Goal: Transaction & Acquisition: Download file/media

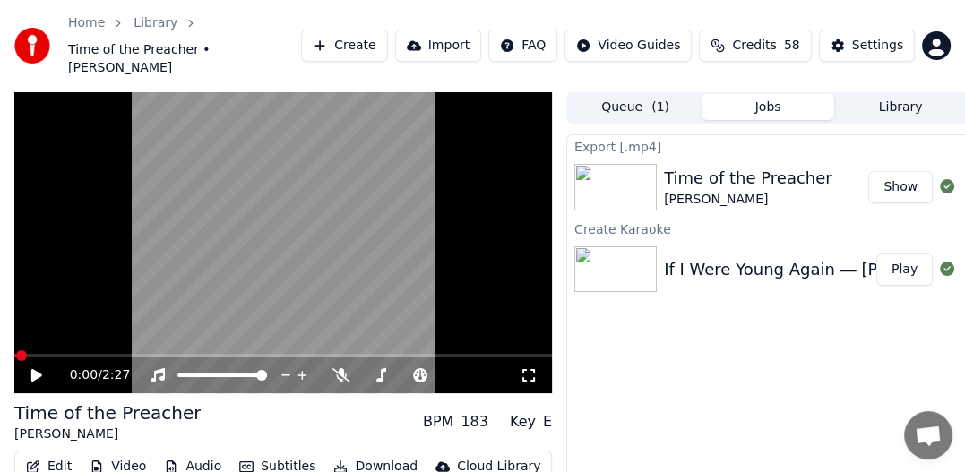
click at [723, 257] on div "If I Were Young Again ― [PERSON_NAME]-Cowboy" at bounding box center [864, 269] width 401 height 25
click at [724, 257] on div "If I Were Young Again ― [PERSON_NAME]-Cowboy" at bounding box center [864, 269] width 401 height 25
click at [809, 257] on div "If I Were Young Again ― [PERSON_NAME]-Cowboy" at bounding box center [864, 269] width 401 height 25
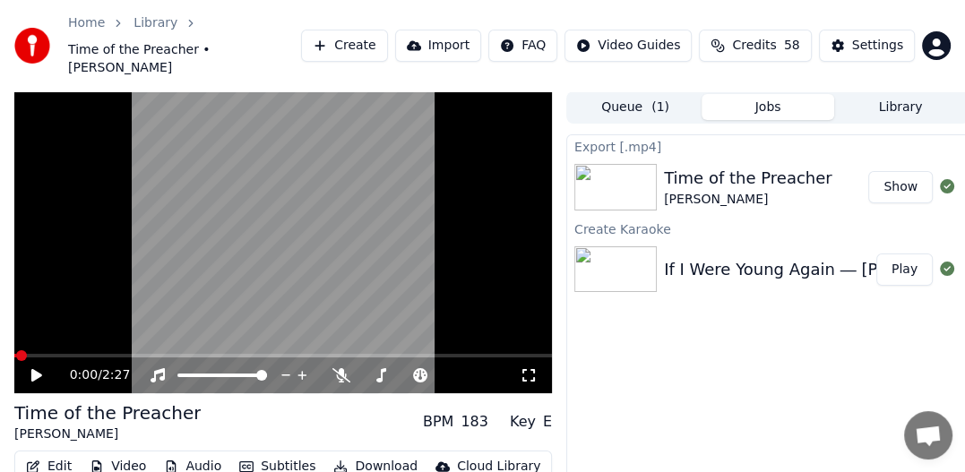
click at [907, 254] on button "Play" at bounding box center [904, 270] width 56 height 32
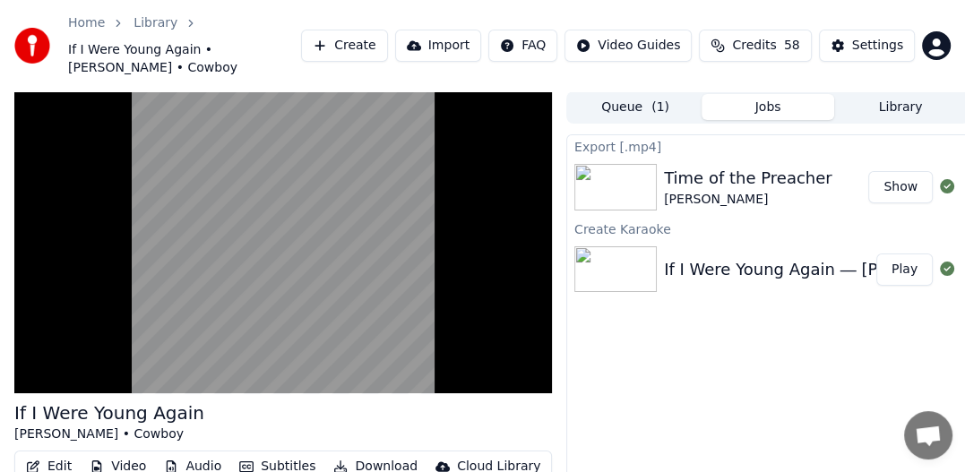
click at [901, 171] on button "Show" at bounding box center [900, 187] width 65 height 32
click at [940, 349] on div "Export [.mp4] Time of the Preacher [PERSON_NAME] Show Create Karaoke If I Were …" at bounding box center [767, 334] width 403 height 401
click at [369, 454] on button "Download" at bounding box center [375, 466] width 99 height 25
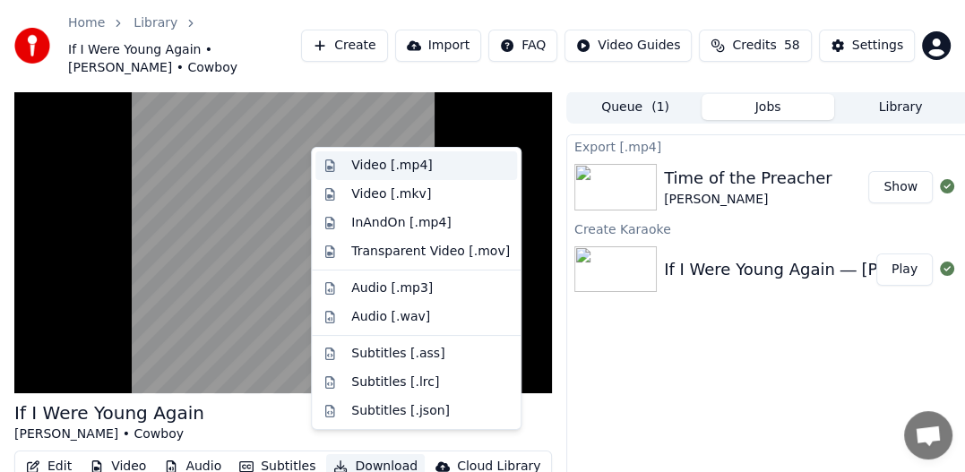
click at [401, 166] on div "Video [.mp4]" at bounding box center [391, 166] width 81 height 18
